Goal: Task Accomplishment & Management: Complete application form

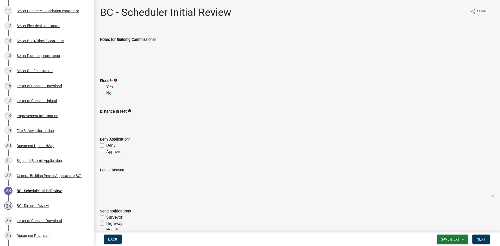
scroll to position [260, 0]
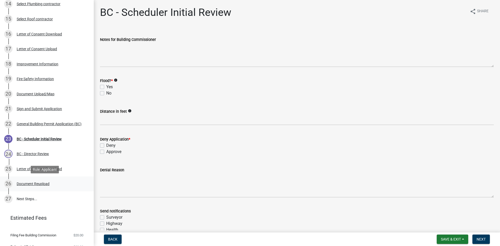
click at [30, 183] on div "Document Reupload" at bounding box center [33, 184] width 33 height 4
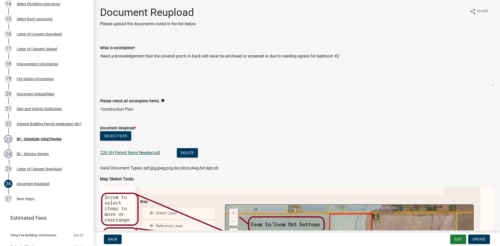
click at [134, 153] on link "226 SH Permit Items Needed.pdf" at bounding box center [130, 152] width 60 height 5
click at [39, 139] on div "BC - Scheduler Initial Review" at bounding box center [39, 139] width 45 height 4
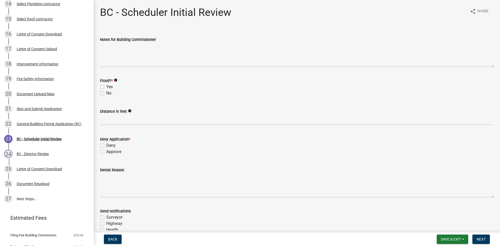
click at [106, 92] on label "No" at bounding box center [108, 93] width 5 height 6
click at [106, 92] on input "No" at bounding box center [107, 91] width 3 height 3
checkbox input "true"
checkbox input "false"
checkbox input "true"
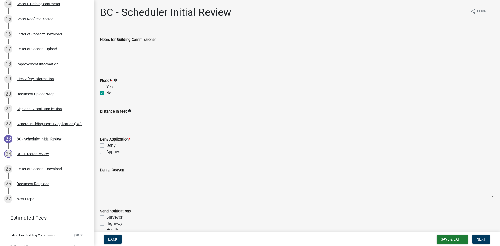
click at [106, 153] on label "Approve" at bounding box center [113, 152] width 15 height 6
click at [106, 152] on input "Approve" at bounding box center [107, 150] width 3 height 3
checkbox input "true"
checkbox input "false"
checkbox input "true"
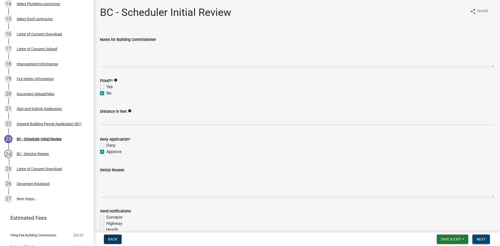
click at [478, 237] on button "Next" at bounding box center [481, 239] width 17 height 9
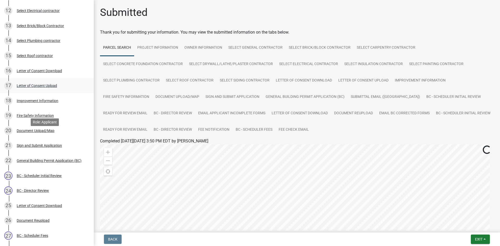
scroll to position [260, 0]
